Goal: Find specific page/section

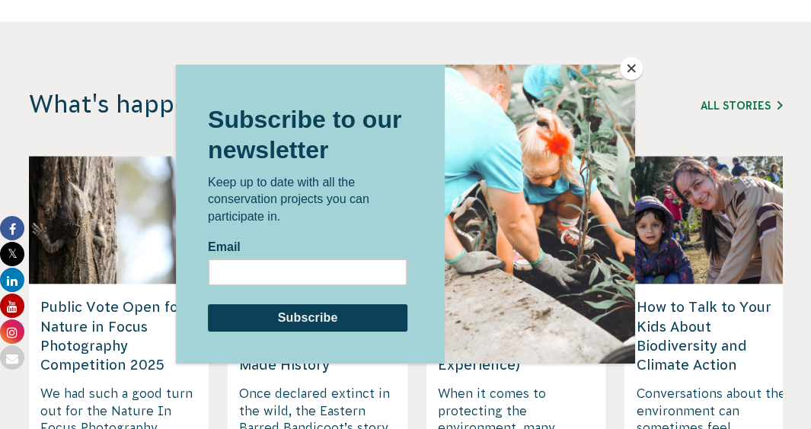
click at [635, 63] on button "Close" at bounding box center [631, 68] width 23 height 23
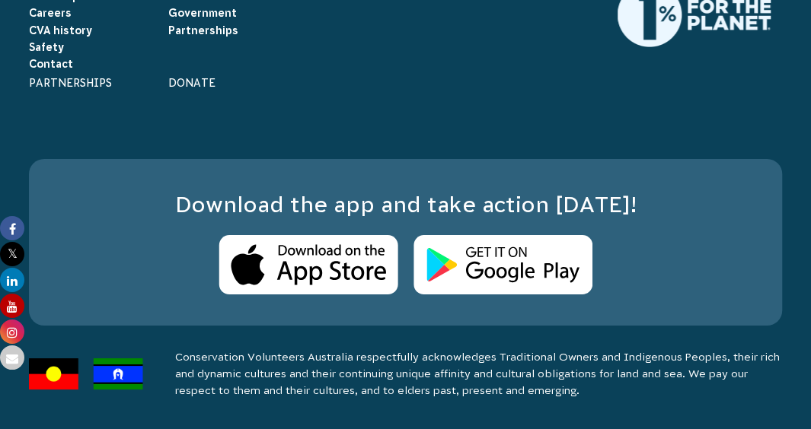
scroll to position [5377, 0]
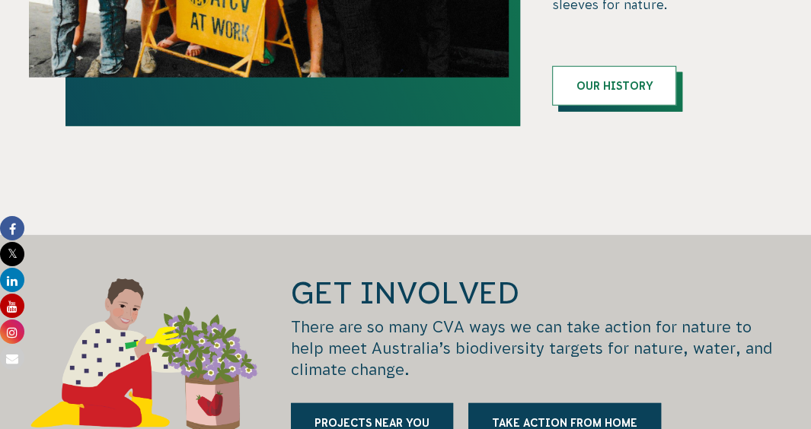
scroll to position [1814, 0]
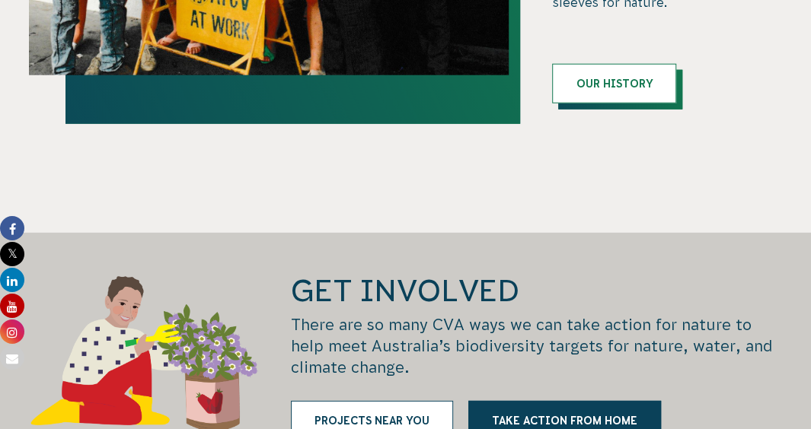
click at [291, 401] on link "Projects near you" at bounding box center [372, 421] width 162 height 40
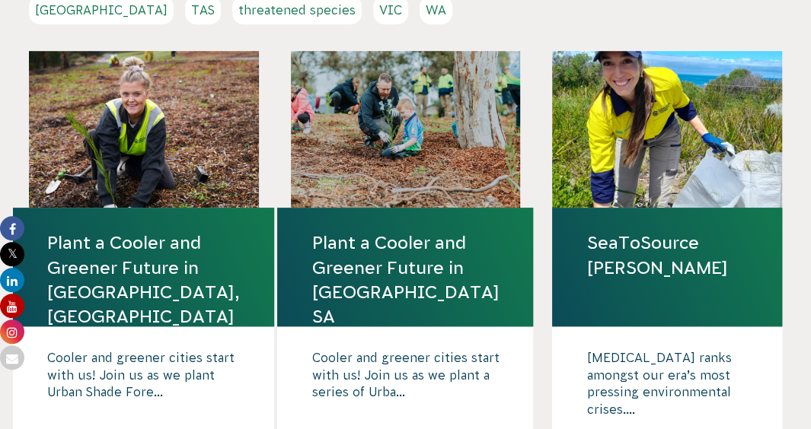
scroll to position [438, 0]
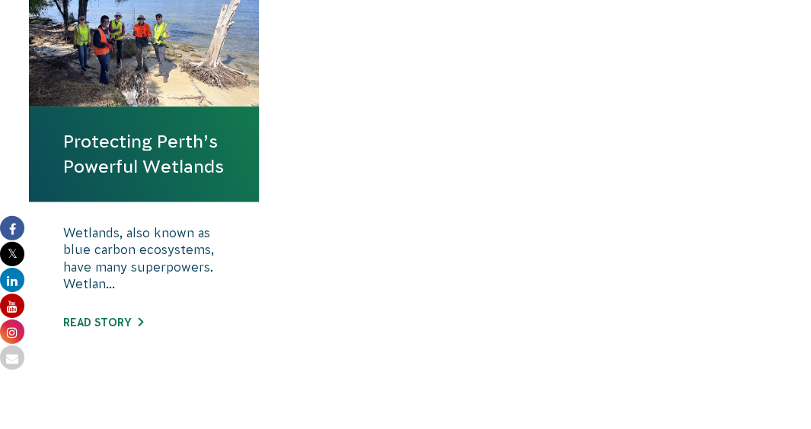
scroll to position [623, 0]
